Goal: Information Seeking & Learning: Learn about a topic

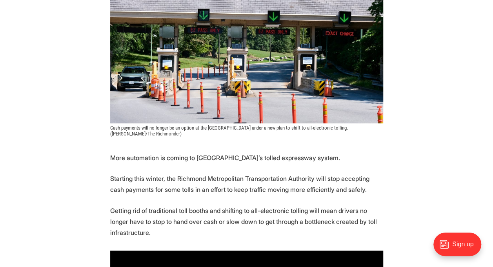
scroll to position [235, 0]
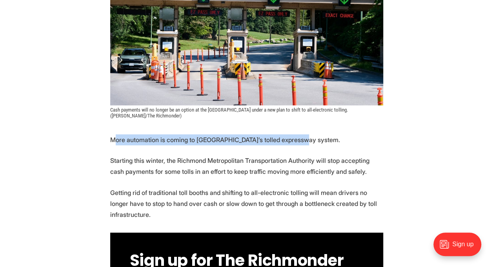
drag, startPoint x: 114, startPoint y: 138, endPoint x: 314, endPoint y: 140, distance: 200.3
click at [314, 140] on p "More automation is coming to [GEOGRAPHIC_DATA]’s tolled expressway system." at bounding box center [246, 139] width 273 height 11
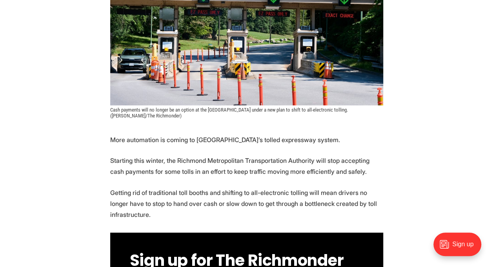
click at [316, 140] on p "More automation is coming to [GEOGRAPHIC_DATA]’s tolled expressway system." at bounding box center [246, 139] width 273 height 11
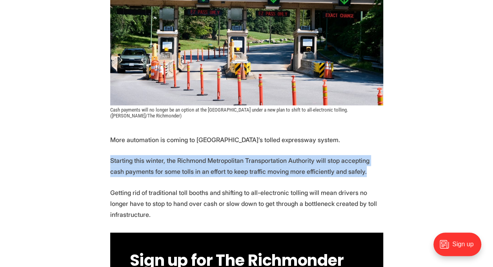
drag, startPoint x: 108, startPoint y: 159, endPoint x: 232, endPoint y: 180, distance: 125.6
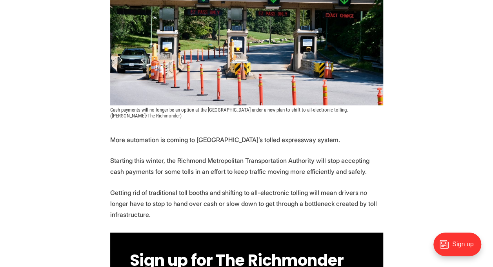
drag, startPoint x: 232, startPoint y: 180, endPoint x: 228, endPoint y: 198, distance: 18.4
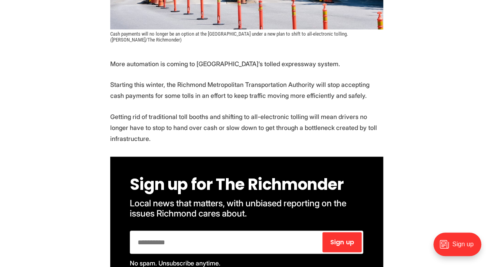
scroll to position [314, 0]
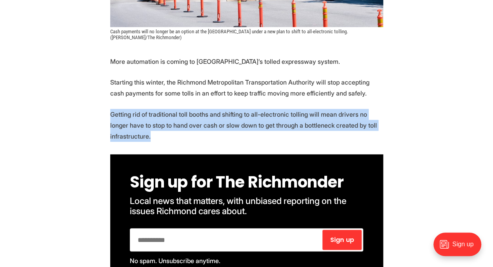
drag, startPoint x: 111, startPoint y: 125, endPoint x: 379, endPoint y: 143, distance: 269.0
click at [379, 142] on p "Getting rid of traditional toll booths and shifting to all-electronic tolling w…" at bounding box center [246, 125] width 273 height 33
drag, startPoint x: 379, startPoint y: 143, endPoint x: 335, endPoint y: 149, distance: 45.1
click at [359, 142] on p "Getting rid of traditional toll booths and shifting to all-electronic tolling w…" at bounding box center [246, 125] width 273 height 33
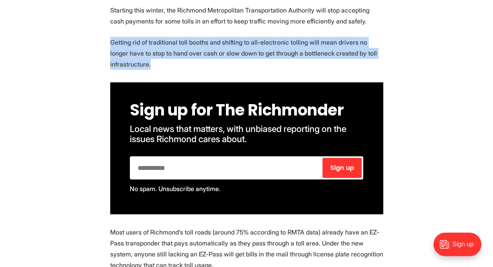
scroll to position [470, 0]
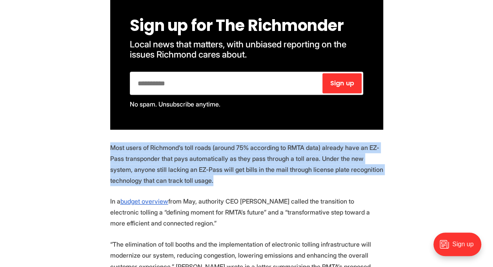
drag, startPoint x: 109, startPoint y: 158, endPoint x: 272, endPoint y: 192, distance: 166.4
drag, startPoint x: 272, startPoint y: 192, endPoint x: 277, endPoint y: 191, distance: 5.5
click at [277, 186] on p "Most users of Richmond’s toll roads (around 75% according to RMTA data) already…" at bounding box center [246, 164] width 273 height 44
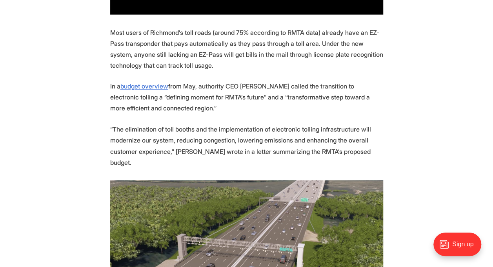
scroll to position [588, 0]
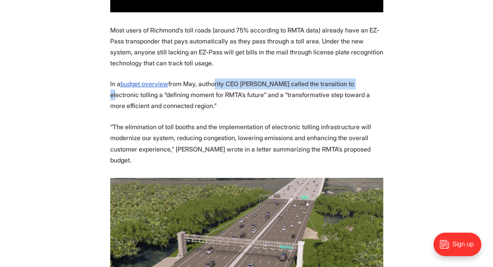
drag, startPoint x: 223, startPoint y: 94, endPoint x: 371, endPoint y: 102, distance: 147.6
click at [371, 102] on p "In a budget overview from May, authority CEO [PERSON_NAME] called the transitio…" at bounding box center [246, 94] width 273 height 33
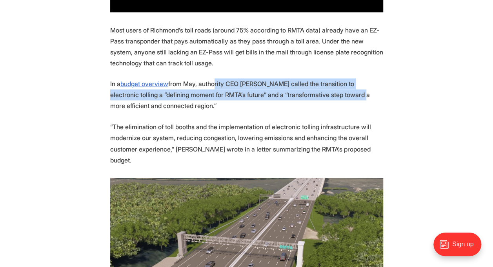
drag, startPoint x: 371, startPoint y: 102, endPoint x: 373, endPoint y: 107, distance: 5.6
click at [373, 107] on p "In a budget overview from May, authority CEO [PERSON_NAME] called the transitio…" at bounding box center [246, 94] width 273 height 33
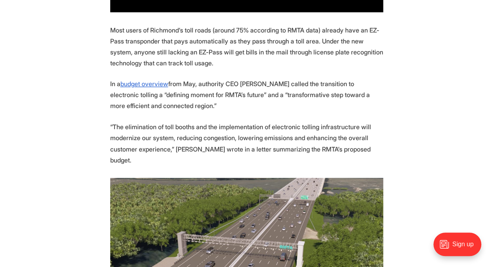
click at [251, 111] on p "In a budget overview from May, authority CEO [PERSON_NAME] called the transitio…" at bounding box center [246, 94] width 273 height 33
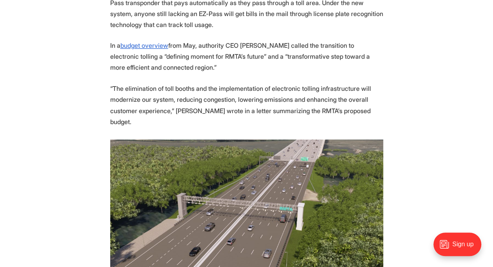
scroll to position [627, 0]
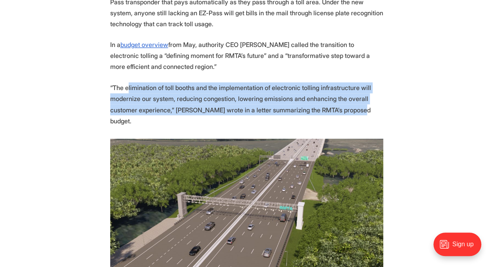
drag, startPoint x: 132, startPoint y: 101, endPoint x: 379, endPoint y: 131, distance: 248.7
click at [379, 126] on p "“The elimination of toll booths and the implementation of electronic tolling in…" at bounding box center [246, 104] width 273 height 44
drag, startPoint x: 379, startPoint y: 131, endPoint x: 355, endPoint y: 137, distance: 25.5
click at [357, 126] on p "“The elimination of toll booths and the implementation of electronic tolling in…" at bounding box center [246, 104] width 273 height 44
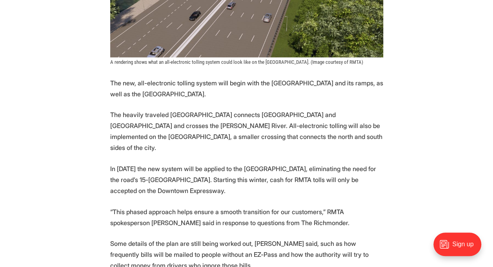
scroll to position [862, 0]
click at [94, 105] on section "More automation is coming to [GEOGRAPHIC_DATA]’s tolled expressway system. Star…" at bounding box center [246, 159] width 493 height 1305
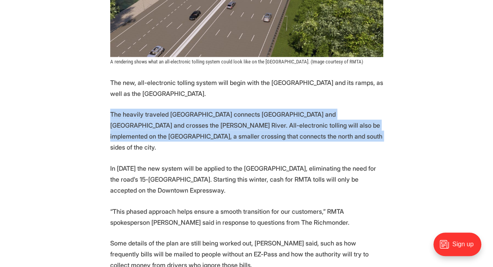
drag, startPoint x: 111, startPoint y: 125, endPoint x: 373, endPoint y: 152, distance: 264.3
click at [373, 152] on p "The heavily traveled [GEOGRAPHIC_DATA] connects [GEOGRAPHIC_DATA] and [GEOGRAPH…" at bounding box center [246, 131] width 273 height 44
drag, startPoint x: 373, startPoint y: 152, endPoint x: 369, endPoint y: 154, distance: 4.6
click at [373, 152] on p "The heavily traveled [GEOGRAPHIC_DATA] connects [GEOGRAPHIC_DATA] and [GEOGRAPH…" at bounding box center [246, 131] width 273 height 44
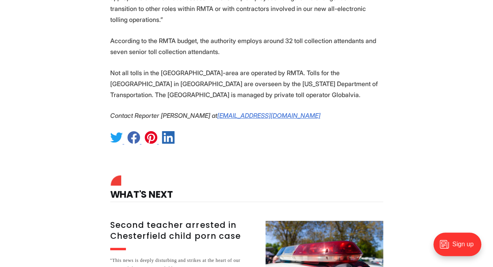
scroll to position [1763, 0]
